Goal: Obtain resource: Obtain resource

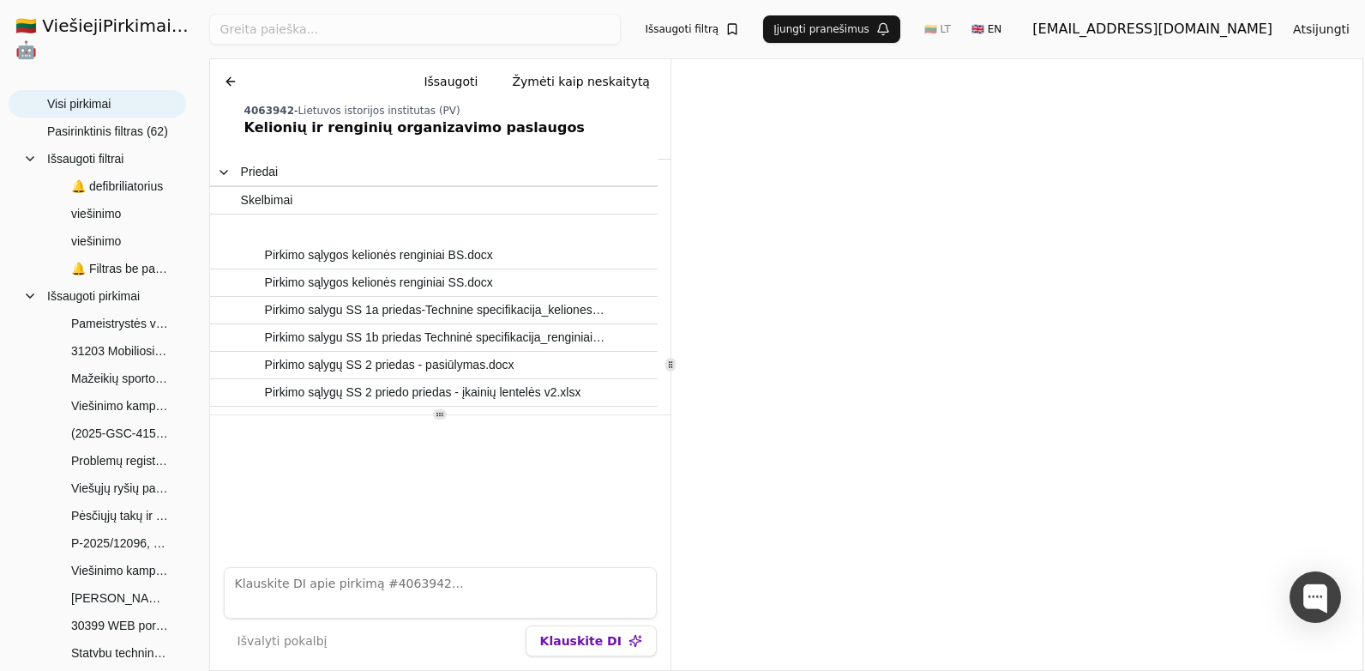
scroll to position [171, 0]
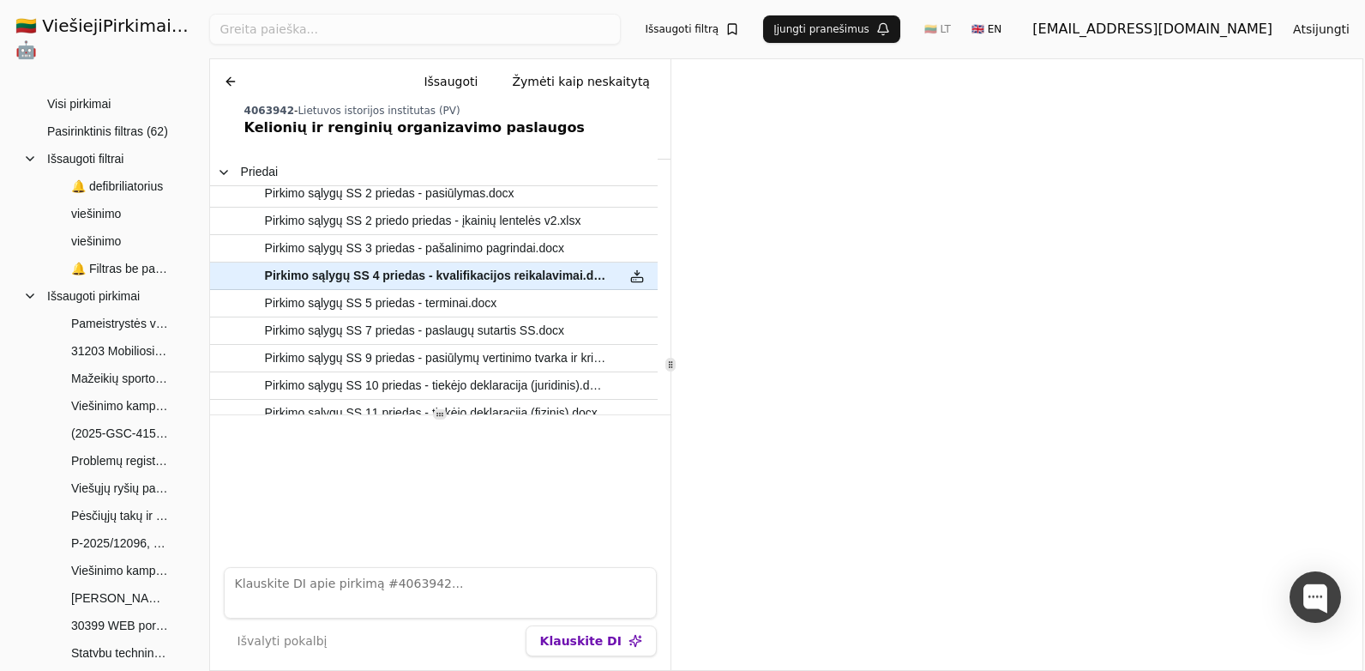
click at [229, 75] on button at bounding box center [230, 81] width 27 height 31
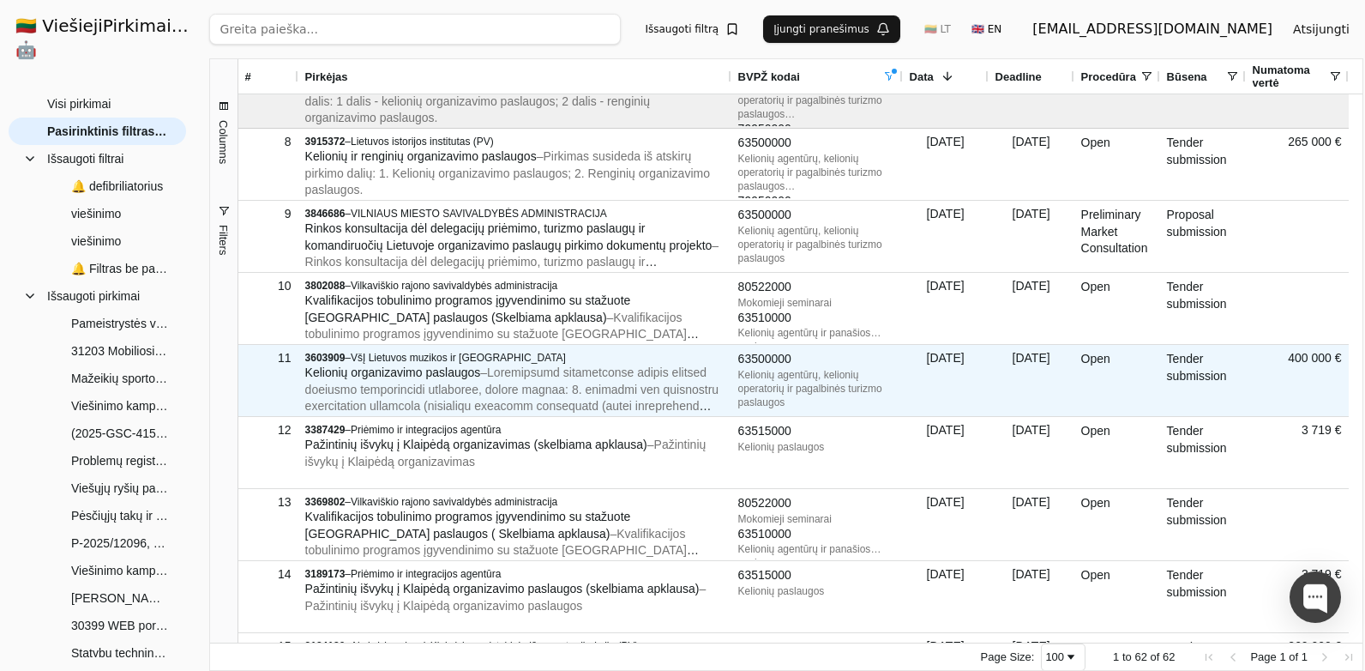
scroll to position [514, 0]
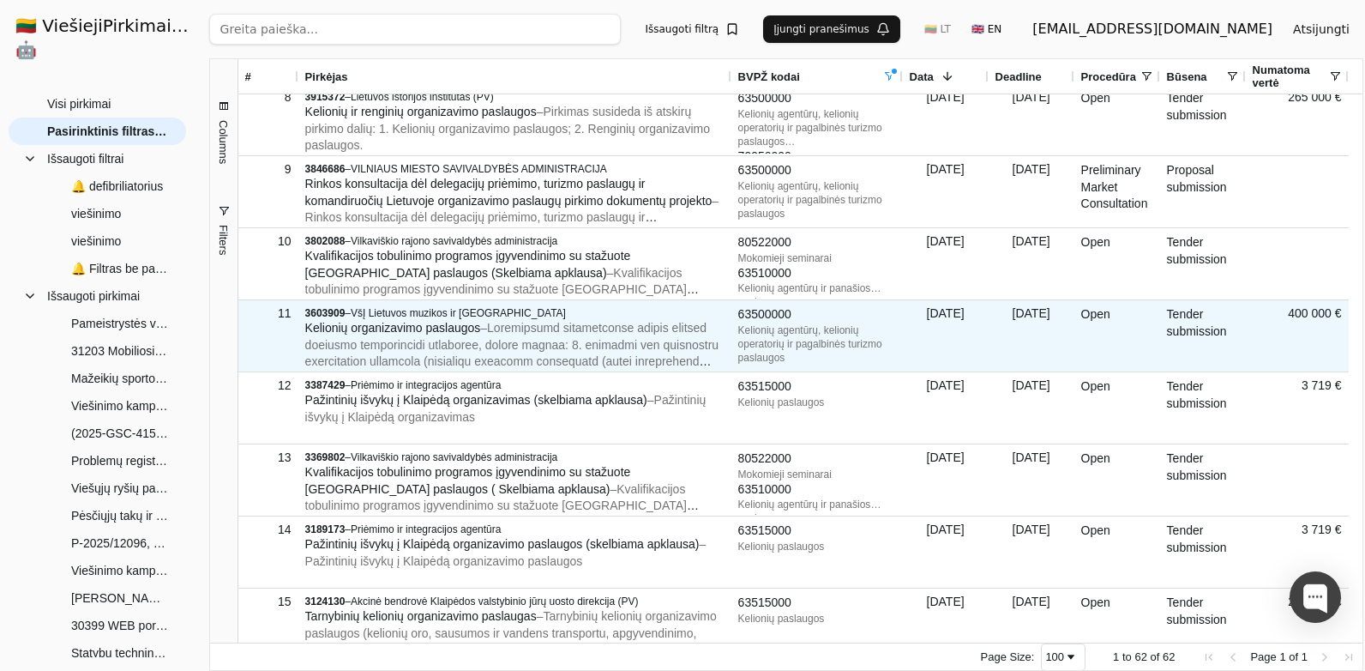
click at [649, 334] on span "–" at bounding box center [513, 445] width 417 height 249
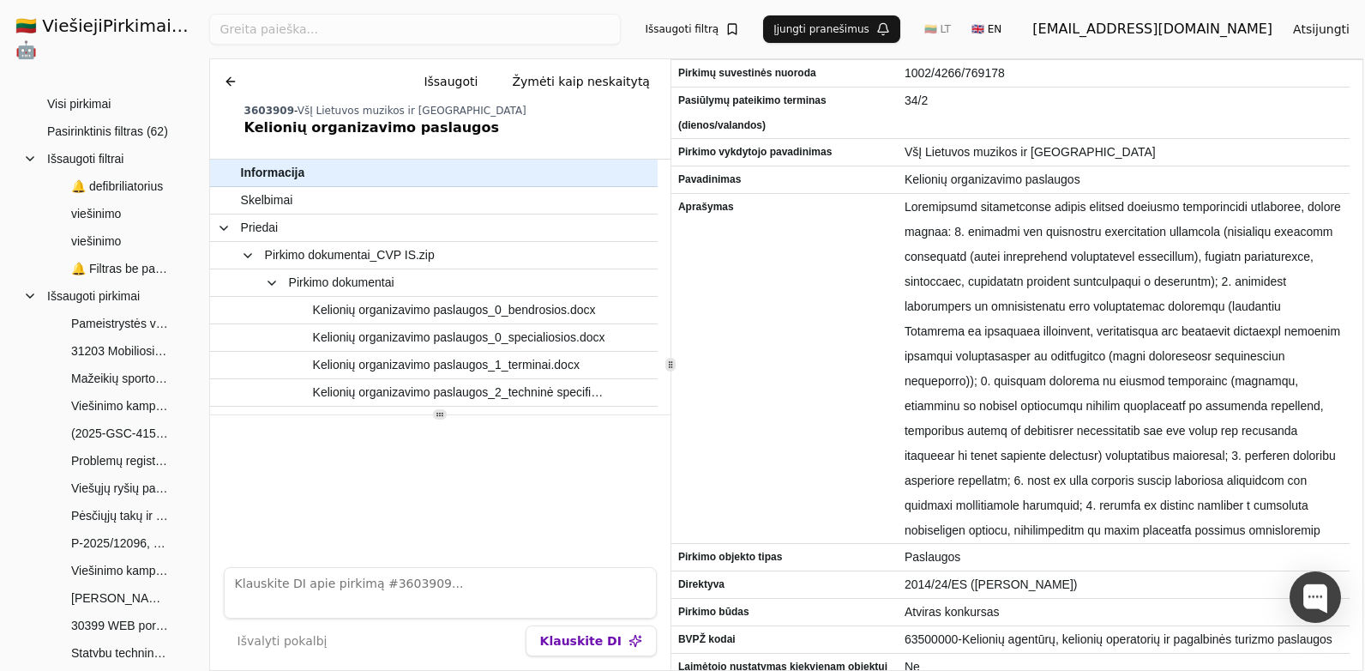
click at [224, 81] on button at bounding box center [230, 81] width 27 height 31
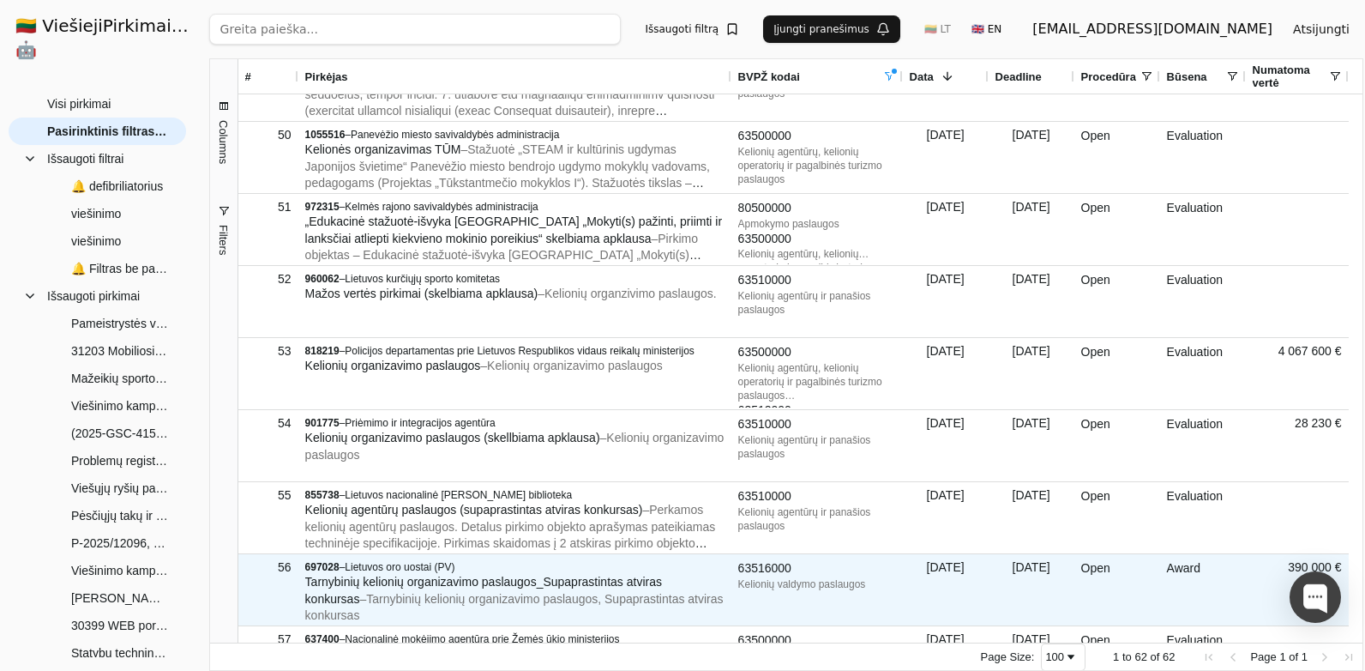
scroll to position [3601, 0]
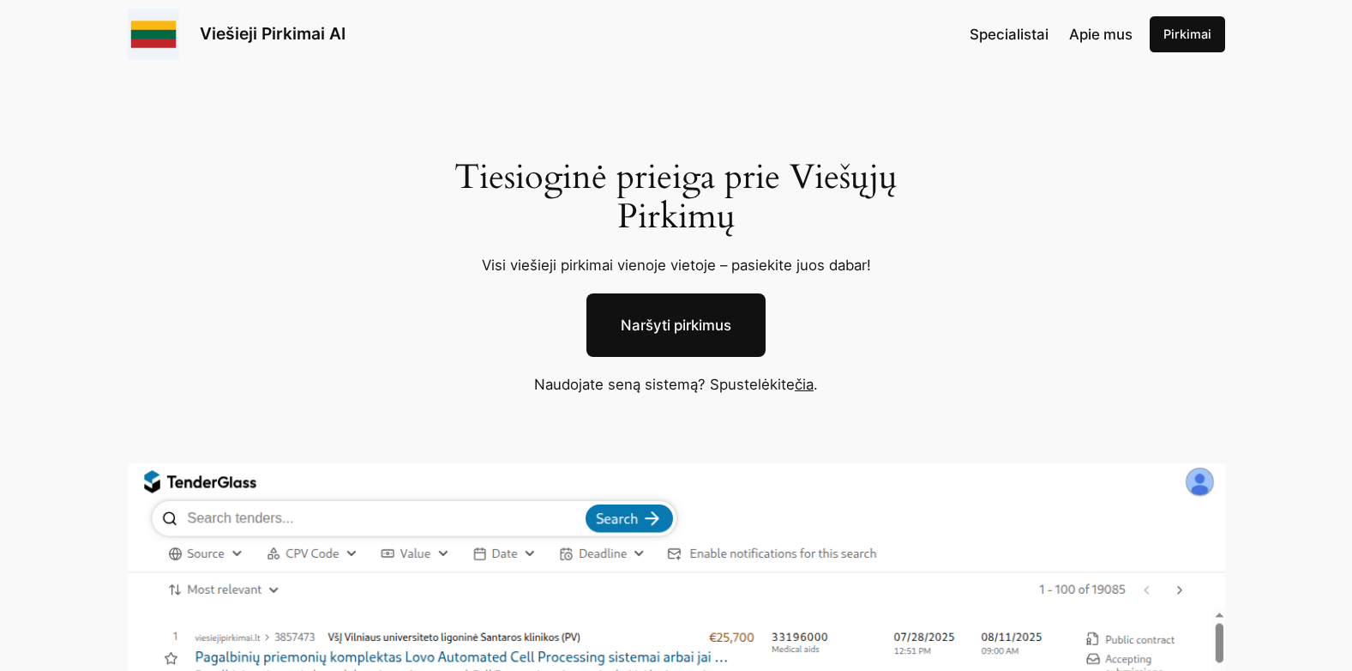
click at [677, 334] on link "Naršyti pirkimus" at bounding box center [676, 324] width 179 height 63
click at [809, 386] on link "čia" at bounding box center [804, 384] width 19 height 17
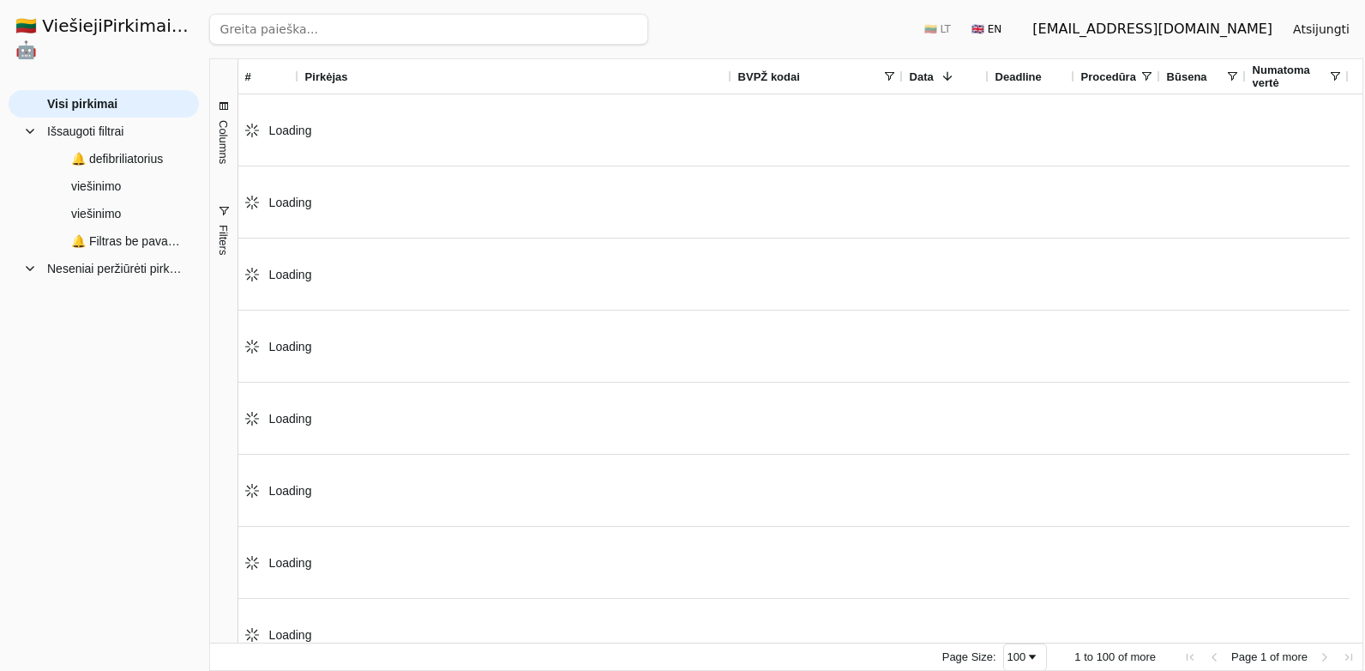
click at [410, 29] on input "search" at bounding box center [428, 29] width 439 height 31
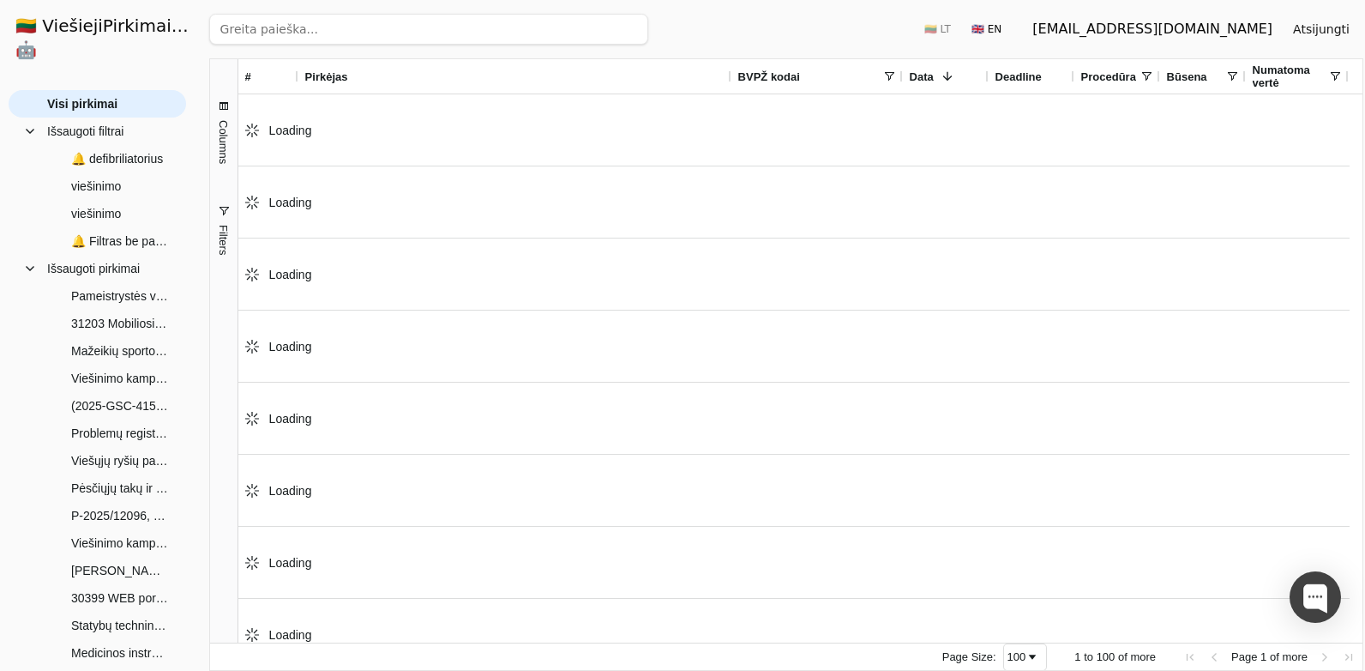
paste input "4464584"
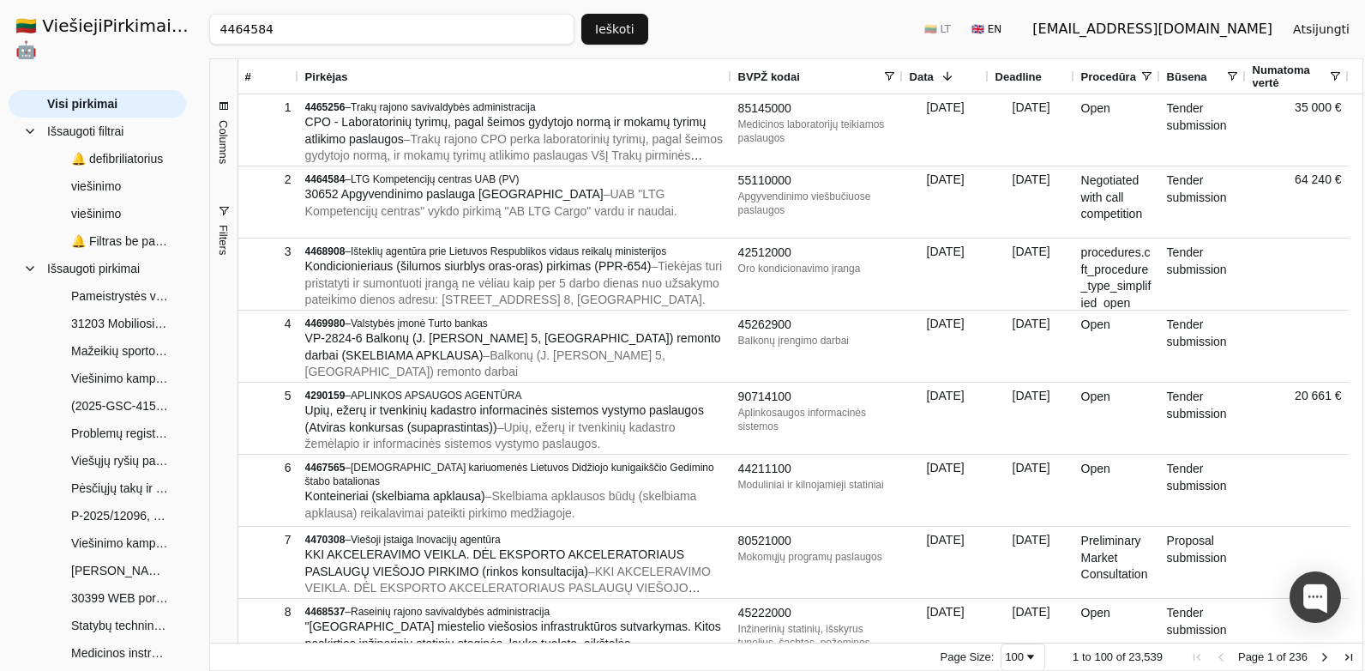
type input "4464584"
click button "Ieškoti" at bounding box center [614, 29] width 67 height 31
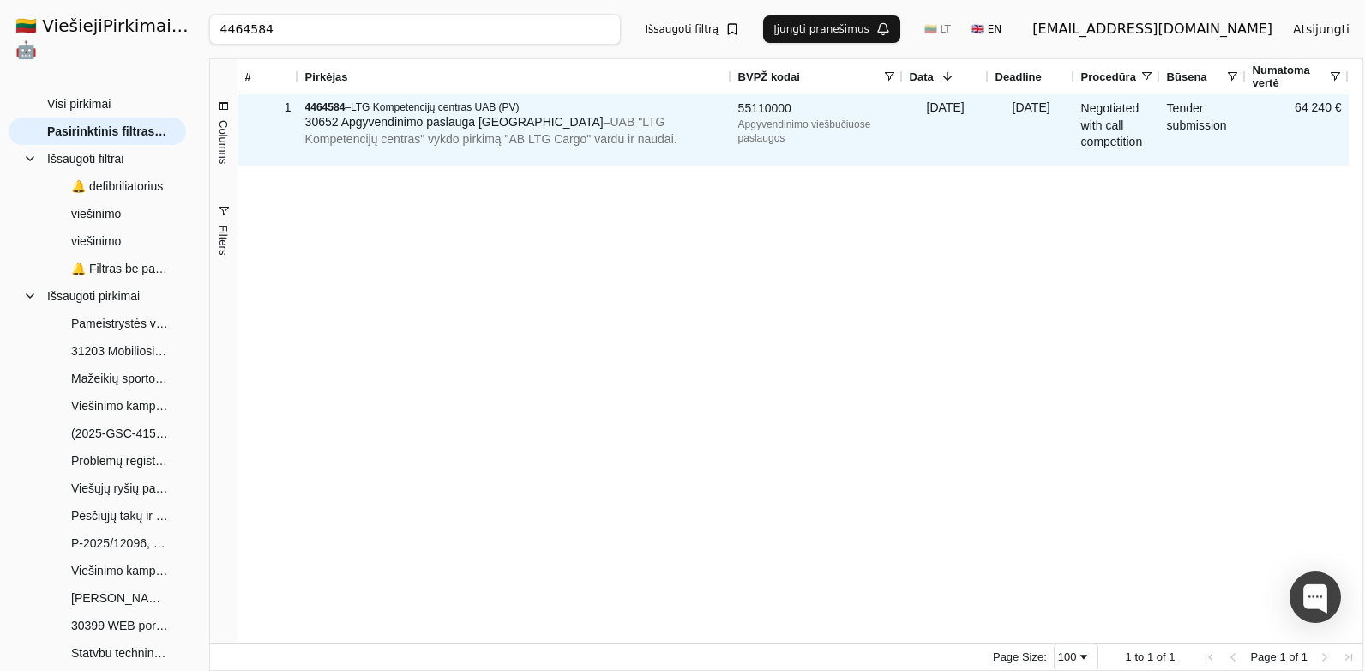
click at [423, 138] on span "– UAB "LTG Kompetencijų centras" vykdo pirkimą "AB LTG Cargo" vardu ir naudai." at bounding box center [491, 130] width 372 height 31
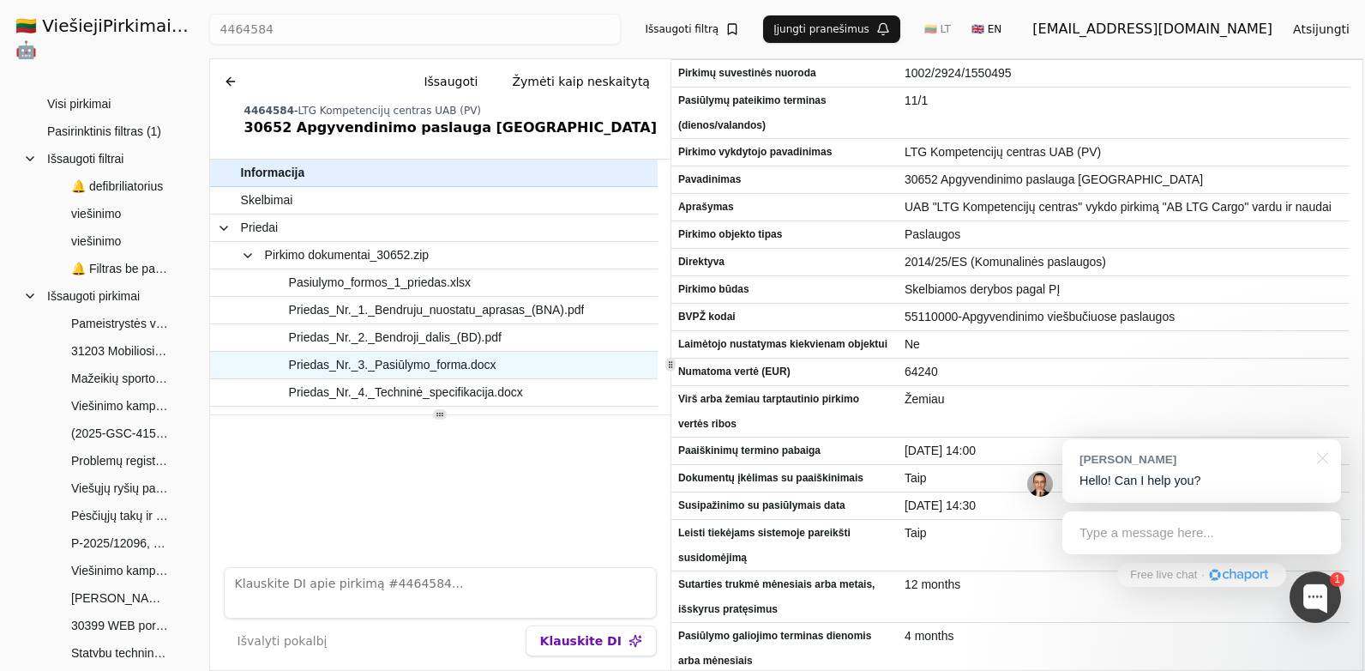
click at [502, 364] on span "Priedas_Nr._3._Pasiūlymo_forma.docx" at bounding box center [425, 364] width 369 height 25
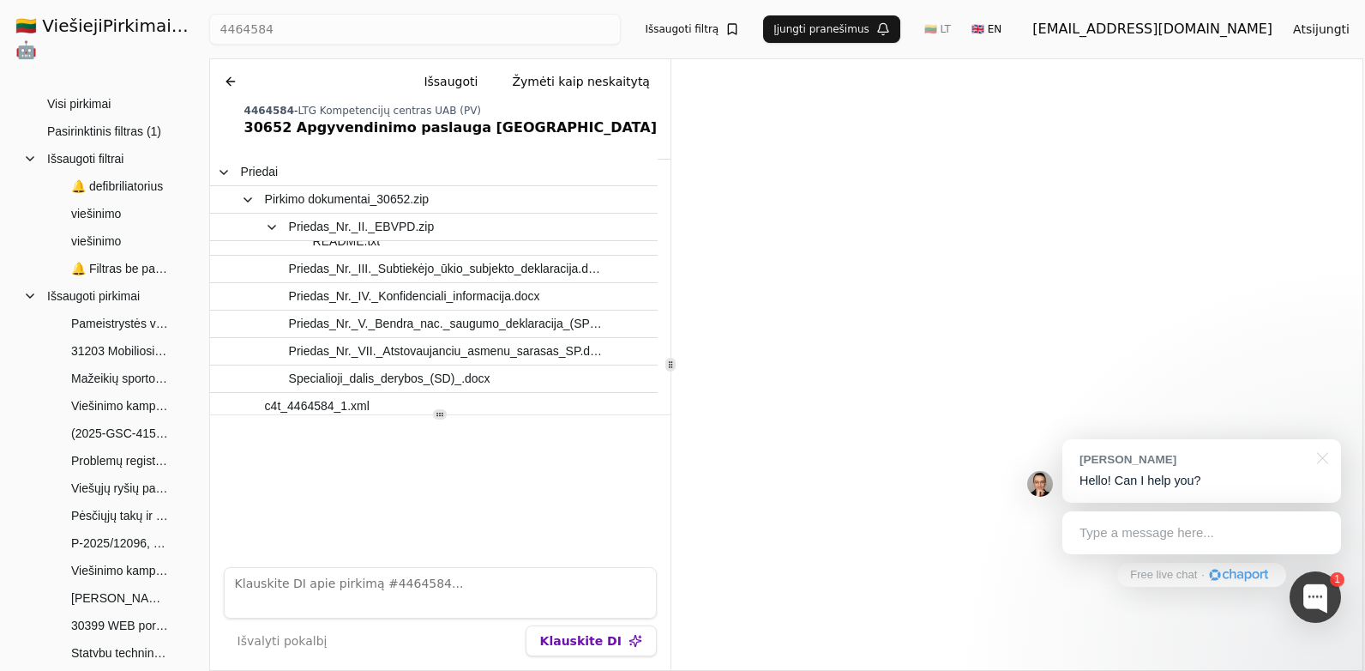
scroll to position [376, 0]
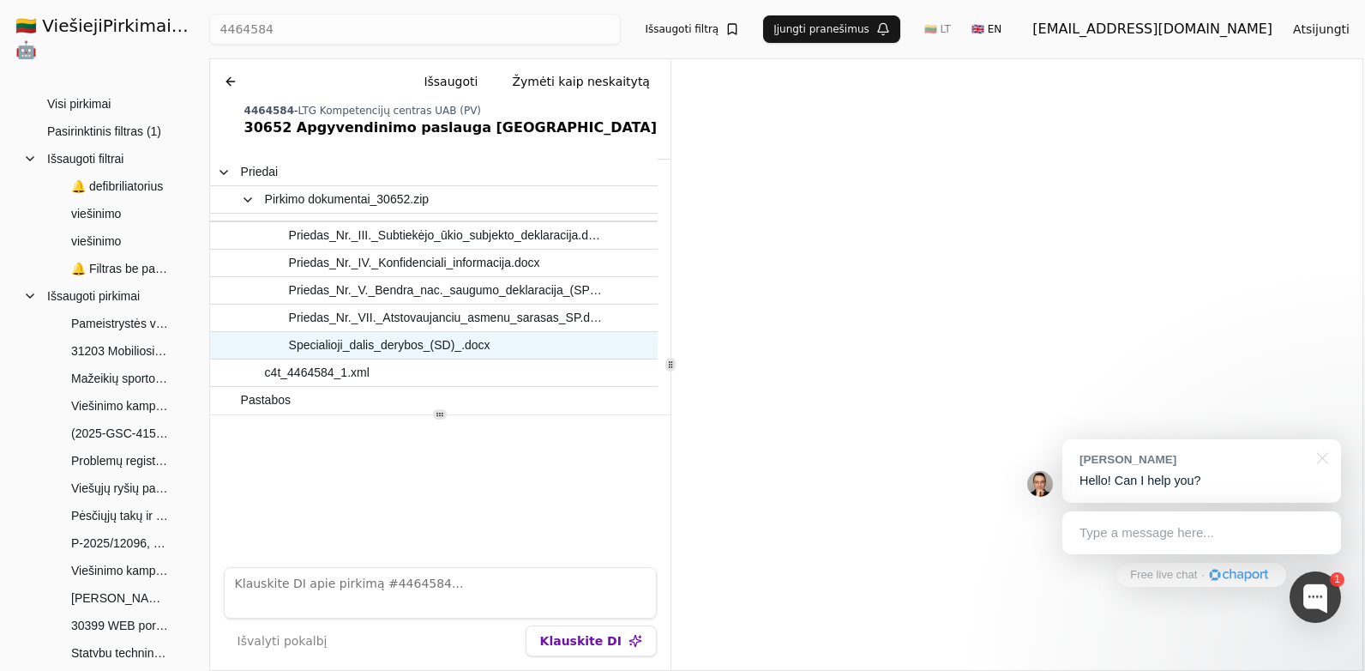
click at [464, 345] on span "Specialioji_dalis_derybos_(SD)_.docx" at bounding box center [390, 345] width 202 height 25
click at [1329, 460] on div at bounding box center [1319, 456] width 43 height 35
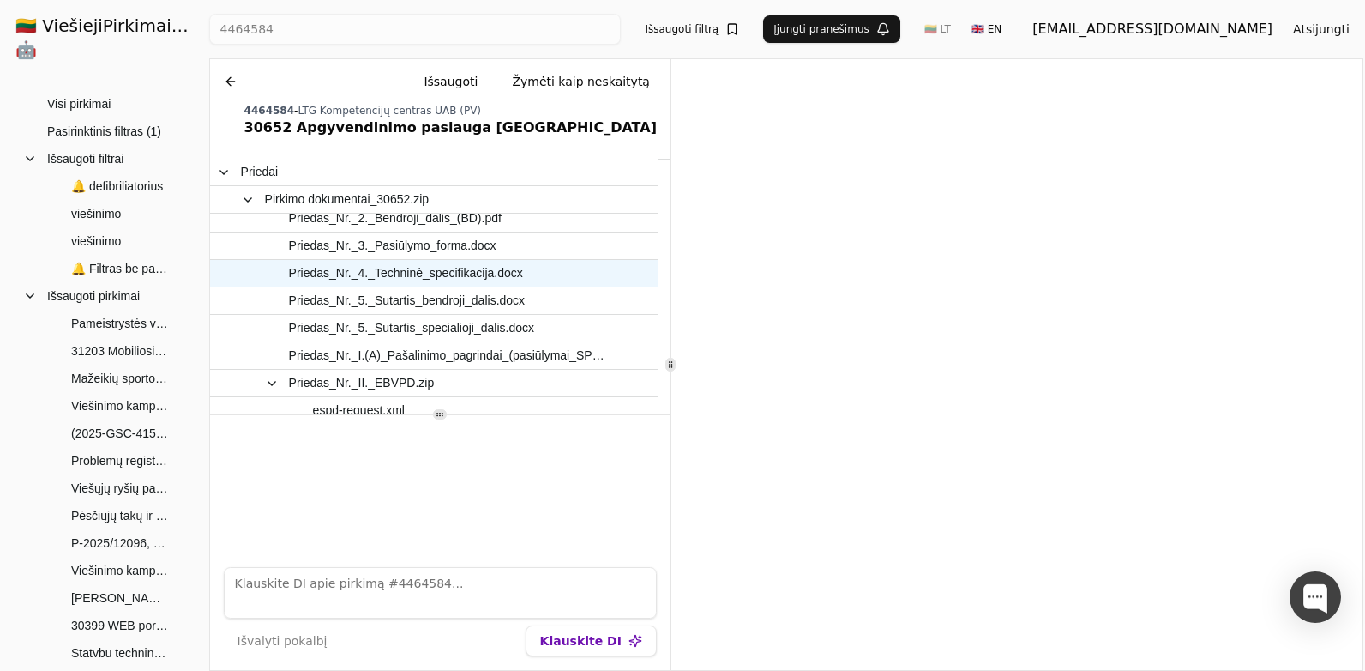
click at [466, 274] on span "Priedas_Nr._4._Techninė_specifikacija.docx" at bounding box center [406, 273] width 234 height 25
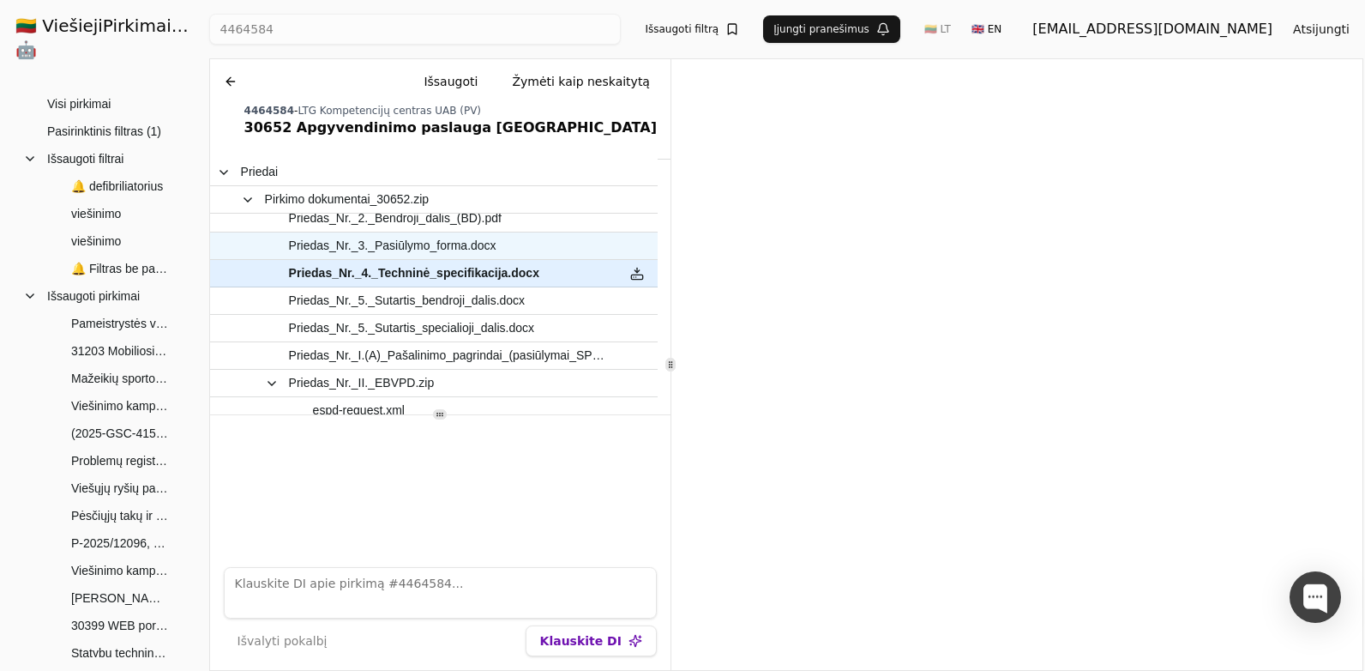
click at [487, 254] on span "Priedas_Nr._3._Pasiūlymo_forma.docx" at bounding box center [425, 245] width 369 height 25
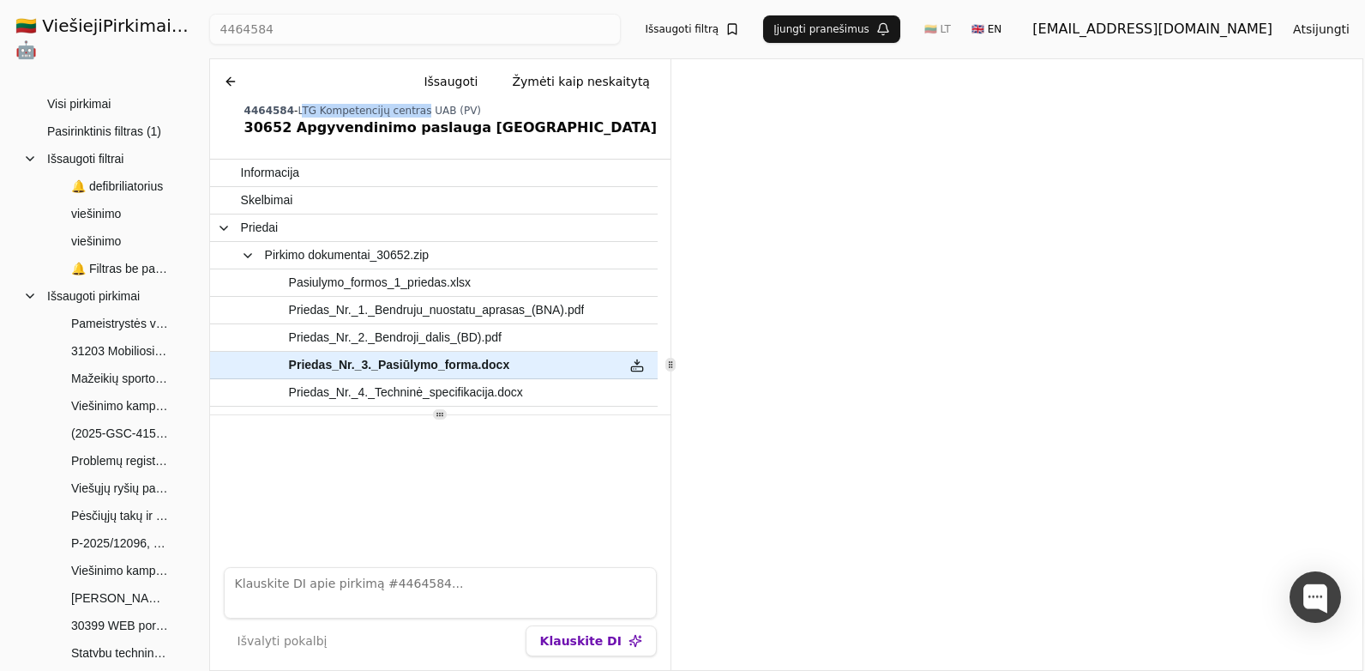
drag, startPoint x: 298, startPoint y: 107, endPoint x: 411, endPoint y: 104, distance: 113.2
click at [411, 105] on span "LTG Kompetencijų centras UAB (PV)" at bounding box center [389, 111] width 183 height 12
drag, startPoint x: 411, startPoint y: 104, endPoint x: 312, endPoint y: 117, distance: 99.4
click at [353, 106] on span "LTG Kompetencijų centras UAB (PV)" at bounding box center [389, 111] width 183 height 12
drag, startPoint x: 295, startPoint y: 112, endPoint x: 412, endPoint y: 109, distance: 116.7
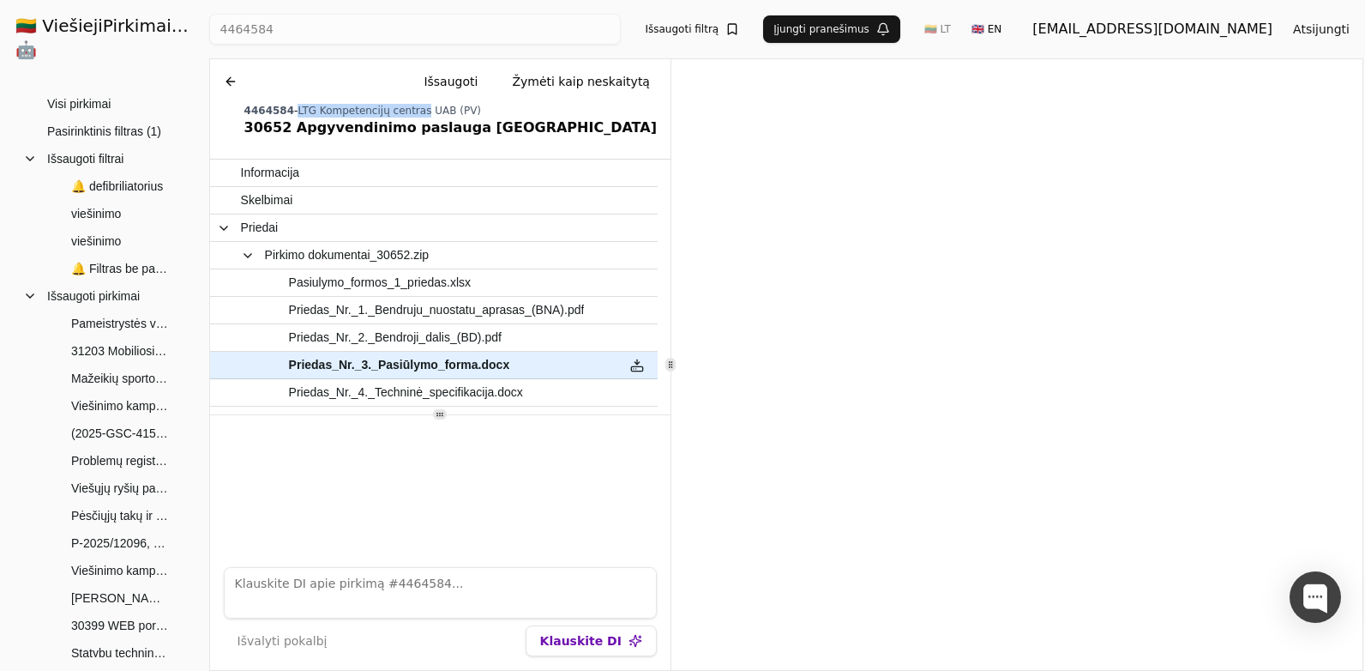
click at [412, 109] on span "LTG Kompetencijų centras UAB (PV)" at bounding box center [389, 111] width 183 height 12
copy span "LTG Kompetencijų centras"
click at [441, 279] on span "Pasiulymo_formos_1_priedas.xlsx" at bounding box center [380, 282] width 182 height 25
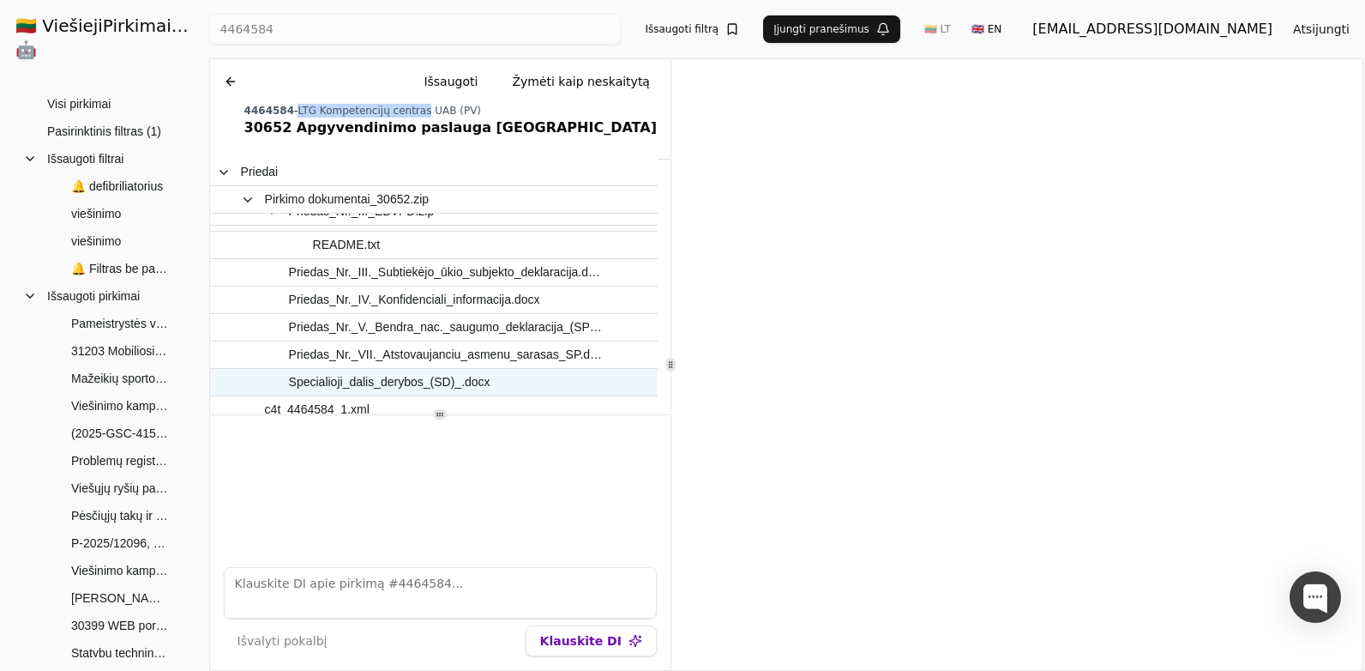
scroll to position [376, 0]
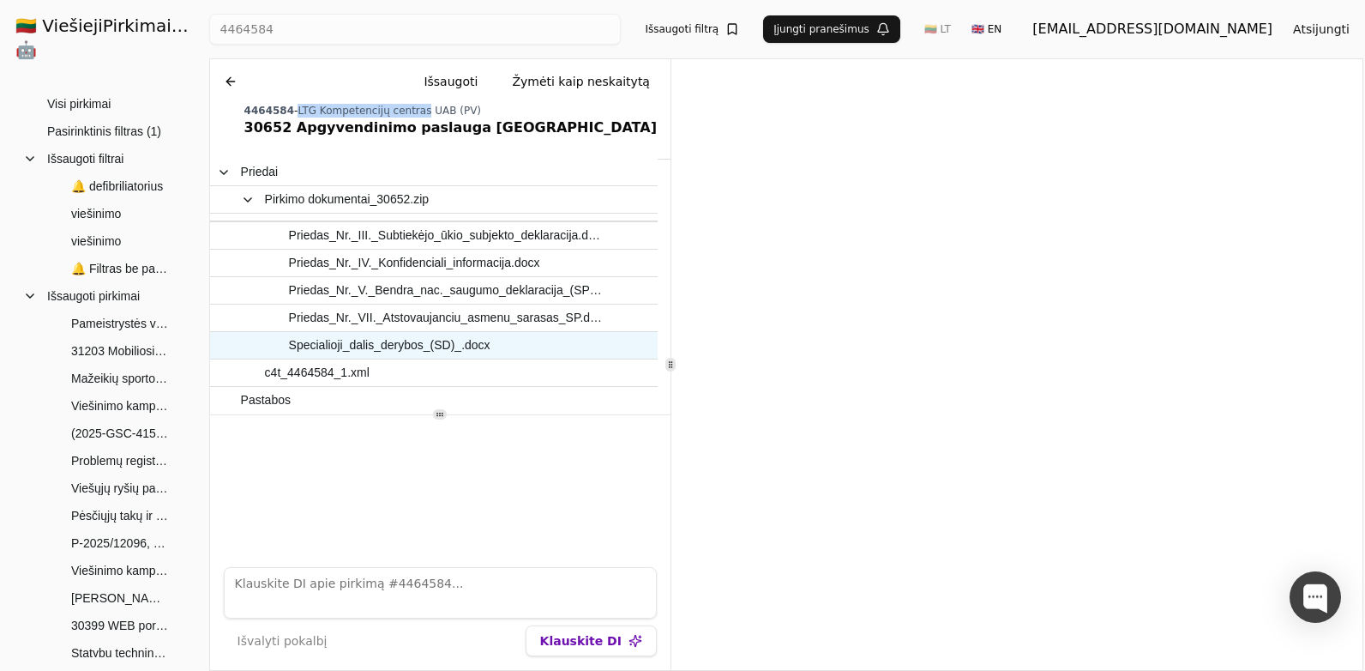
click at [478, 350] on span "Specialioji_dalis_derybos_(SD)_.docx" at bounding box center [425, 345] width 369 height 25
